Goal: Obtain resource: Obtain resource

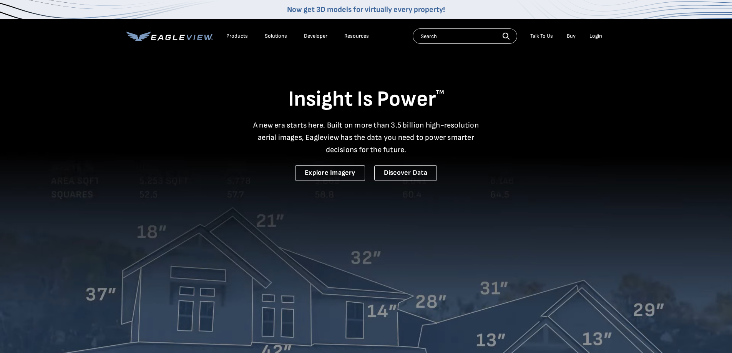
click at [593, 34] on div "Login" at bounding box center [595, 36] width 13 height 7
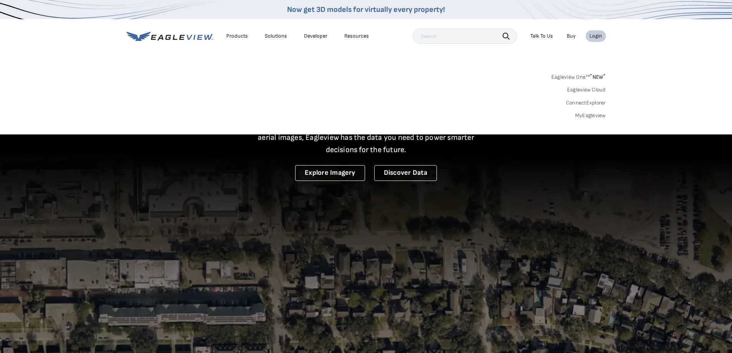
click at [588, 113] on link "MyEagleview" at bounding box center [590, 115] width 31 height 7
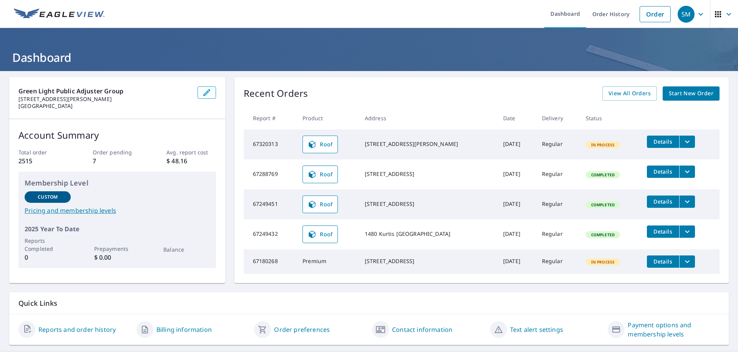
click at [488, 8] on ul "Dashboard Order History Order" at bounding box center [391, 14] width 565 height 28
click at [648, 14] on link "Order" at bounding box center [654, 14] width 31 height 16
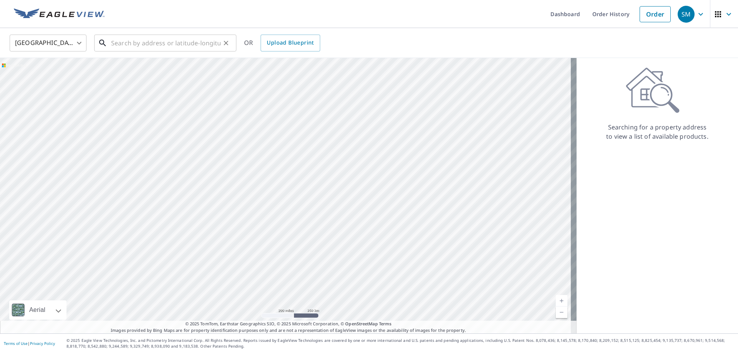
click at [158, 51] on div "​" at bounding box center [165, 43] width 142 height 17
paste input "[STREET_ADDRESS][PERSON_NAME]"
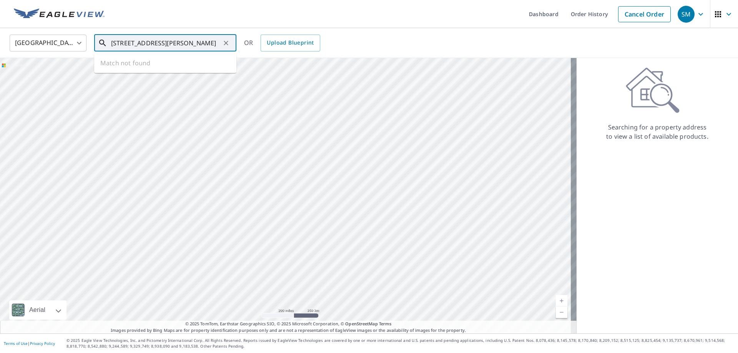
scroll to position [0, 9]
click at [141, 65] on span "[STREET_ADDRESS]" at bounding box center [169, 65] width 121 height 9
type input "[STREET_ADDRESS]"
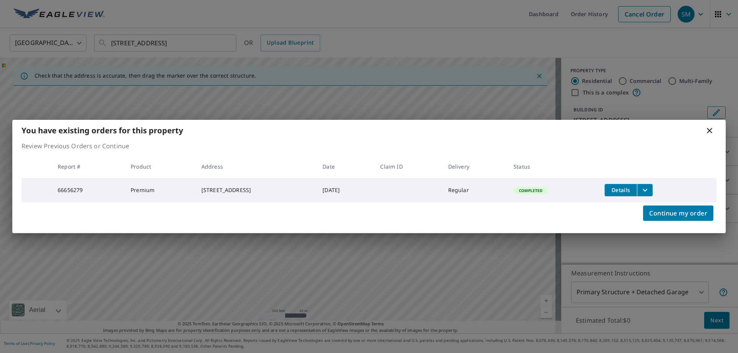
click at [647, 188] on icon "filesDropdownBtn-66656279" at bounding box center [644, 190] width 9 height 9
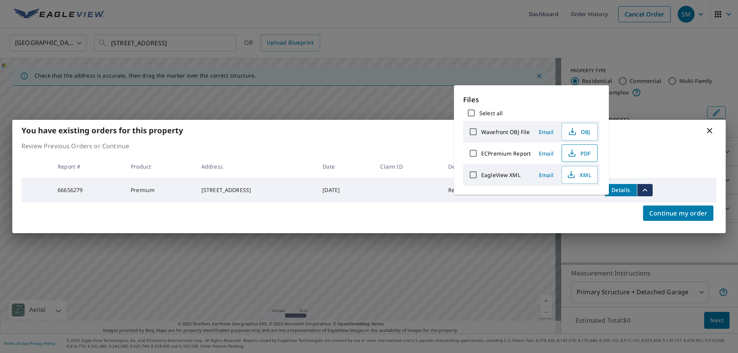
click at [578, 155] on span "PDF" at bounding box center [578, 153] width 25 height 9
click at [712, 132] on icon at bounding box center [709, 130] width 9 height 9
